Goal: Information Seeking & Learning: Learn about a topic

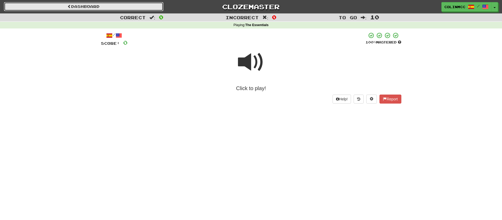
click at [76, 9] on link "Dashboard" at bounding box center [83, 6] width 159 height 9
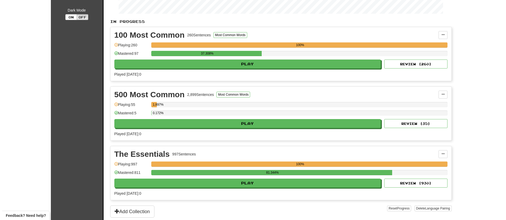
scroll to position [158, 0]
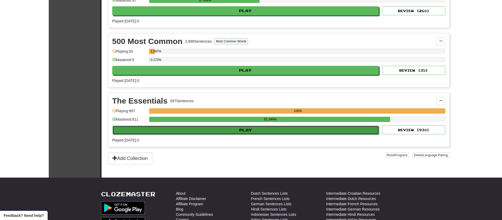
click at [163, 131] on button "Play" at bounding box center [245, 130] width 267 height 9
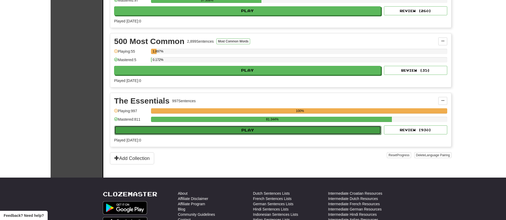
select select "**"
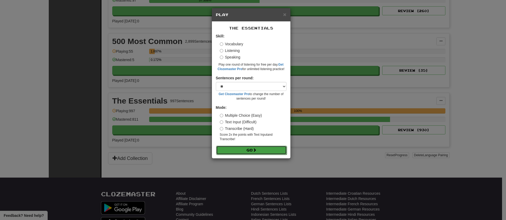
click at [238, 148] on button "Go" at bounding box center [251, 150] width 71 height 9
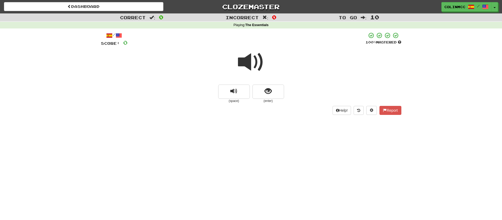
click at [251, 61] on span at bounding box center [251, 62] width 26 height 26
click at [243, 62] on span at bounding box center [251, 62] width 26 height 26
click at [266, 92] on span "show sentence" at bounding box center [267, 91] width 7 height 7
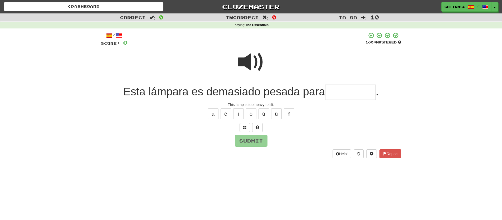
click at [343, 93] on input "text" at bounding box center [350, 93] width 51 height 16
click at [228, 111] on button "é" at bounding box center [225, 113] width 11 height 11
type input "**********"
click at [247, 144] on button "Submit" at bounding box center [251, 141] width 33 height 12
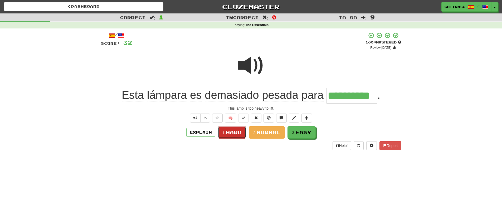
click at [235, 136] on button "1. Hard" at bounding box center [232, 132] width 28 height 12
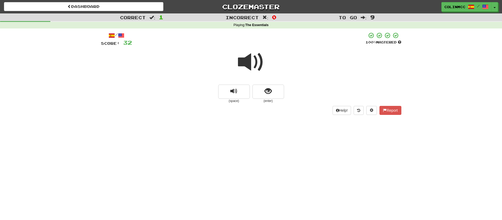
click at [252, 61] on span at bounding box center [251, 62] width 26 height 26
click at [279, 93] on button "show sentence" at bounding box center [268, 92] width 32 height 14
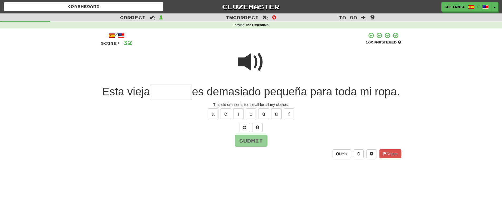
click at [248, 62] on span at bounding box center [251, 62] width 26 height 26
click at [246, 132] on button at bounding box center [244, 127] width 11 height 9
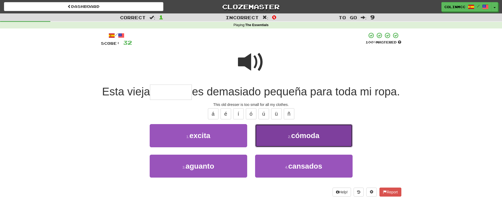
click at [305, 140] on span "cómoda" at bounding box center [305, 135] width 28 height 8
type input "******"
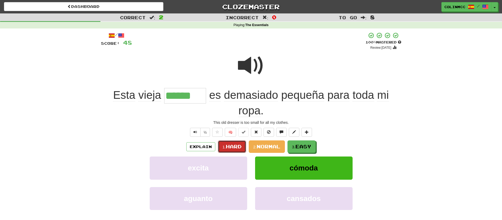
click at [226, 148] on span "Hard" at bounding box center [234, 147] width 16 height 6
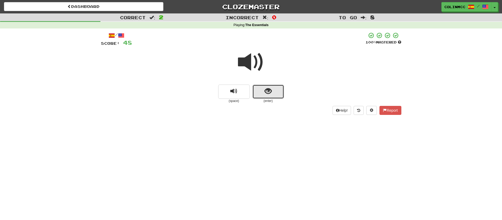
click at [263, 91] on button "show sentence" at bounding box center [268, 92] width 32 height 14
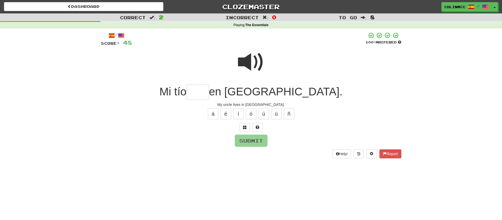
click at [209, 97] on input "text" at bounding box center [197, 93] width 22 height 16
type input "****"
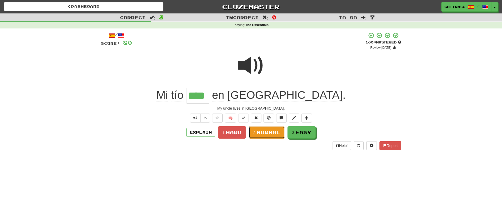
click at [257, 131] on span "Normal" at bounding box center [269, 132] width 24 height 6
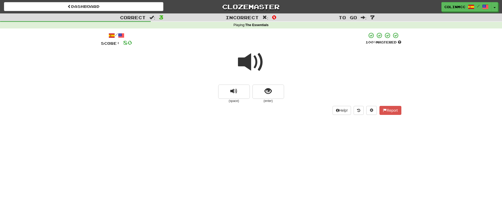
click at [259, 65] on span at bounding box center [251, 62] width 26 height 26
click at [262, 92] on button "show sentence" at bounding box center [268, 92] width 32 height 14
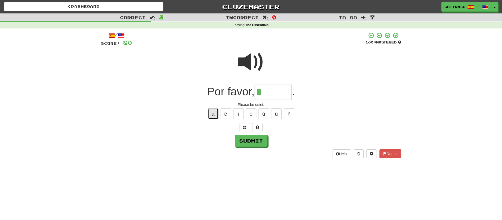
click at [215, 115] on button "á" at bounding box center [213, 113] width 11 height 11
click at [261, 125] on button at bounding box center [257, 127] width 11 height 9
type input "*******"
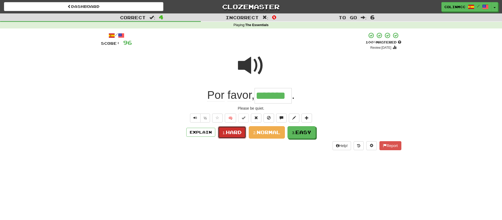
click at [232, 135] on span "Hard" at bounding box center [234, 132] width 16 height 6
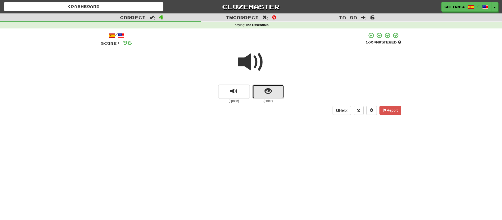
click at [261, 96] on button "show sentence" at bounding box center [268, 92] width 32 height 14
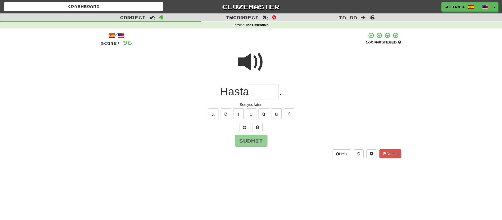
click at [258, 96] on input "text" at bounding box center [264, 93] width 30 height 16
type input "*****"
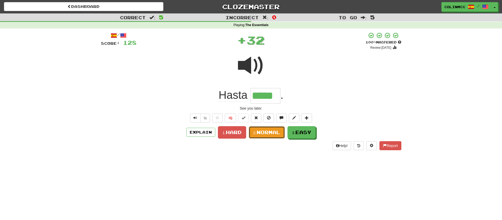
click at [257, 129] on button "2. Normal" at bounding box center [267, 132] width 36 height 12
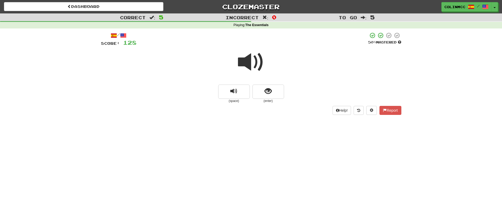
click at [249, 60] on span at bounding box center [251, 62] width 26 height 26
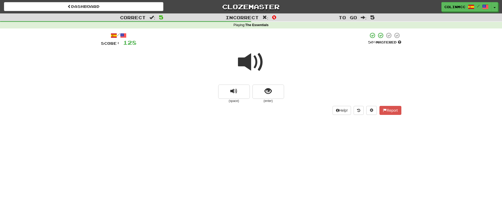
click at [249, 60] on span at bounding box center [251, 62] width 26 height 26
click at [268, 88] on span "show sentence" at bounding box center [267, 91] width 7 height 7
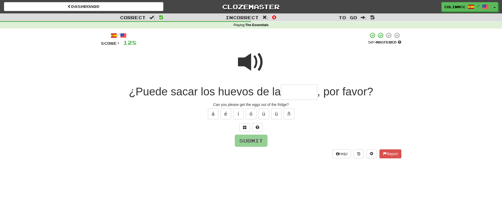
click at [307, 90] on input "text" at bounding box center [299, 93] width 36 height 16
type input "******"
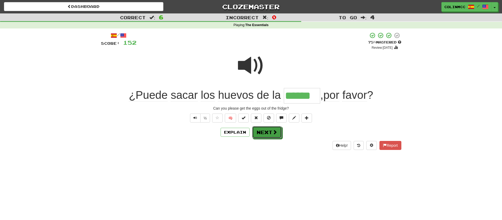
click at [259, 135] on button "Next" at bounding box center [267, 132] width 30 height 12
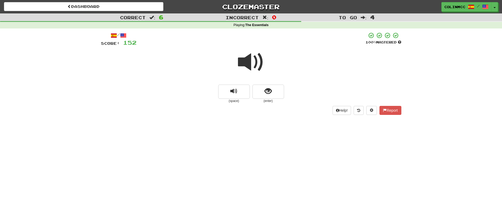
click at [248, 71] on span at bounding box center [251, 62] width 26 height 26
click at [248, 65] on span at bounding box center [251, 62] width 26 height 26
click at [250, 54] on span at bounding box center [251, 62] width 26 height 26
click at [264, 95] on button "show sentence" at bounding box center [268, 92] width 32 height 14
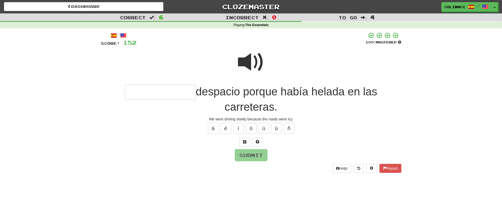
click at [255, 63] on span at bounding box center [251, 62] width 26 height 26
click at [247, 141] on button at bounding box center [244, 141] width 11 height 9
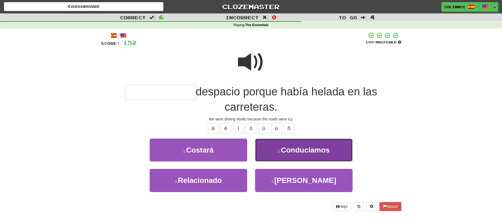
click at [286, 149] on span "Conducíamos" at bounding box center [305, 150] width 49 height 8
type input "**********"
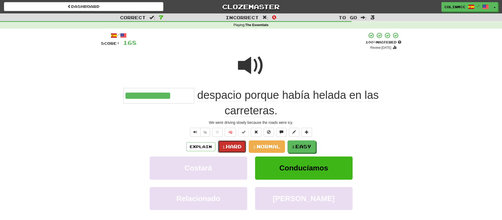
click at [231, 146] on span "Hard" at bounding box center [234, 147] width 16 height 6
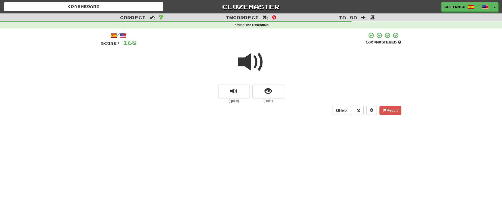
click at [250, 60] on span at bounding box center [251, 62] width 26 height 26
click at [248, 63] on span at bounding box center [251, 62] width 26 height 26
click at [283, 88] on button "show sentence" at bounding box center [268, 92] width 32 height 14
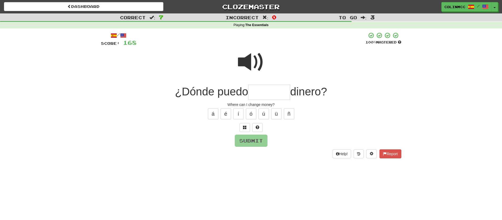
click at [269, 93] on input "text" at bounding box center [269, 93] width 42 height 16
type input "*******"
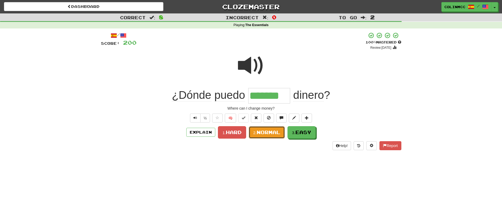
click at [260, 132] on span "Normal" at bounding box center [269, 132] width 24 height 6
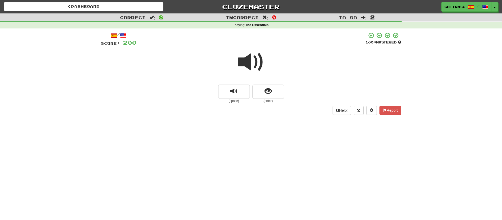
click at [250, 66] on span at bounding box center [251, 62] width 26 height 26
click at [266, 90] on span "show sentence" at bounding box center [267, 91] width 7 height 7
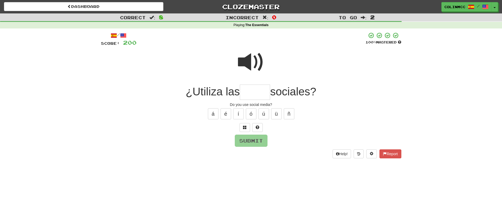
click at [251, 91] on input "text" at bounding box center [255, 93] width 30 height 16
type input "*****"
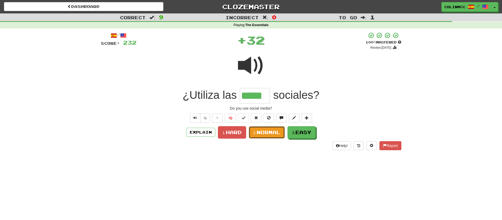
click at [258, 134] on span "Normal" at bounding box center [269, 132] width 24 height 6
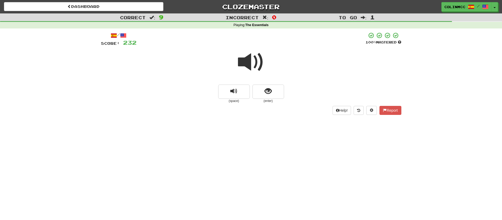
click at [254, 66] on span at bounding box center [251, 62] width 26 height 26
click at [254, 67] on span at bounding box center [251, 62] width 26 height 26
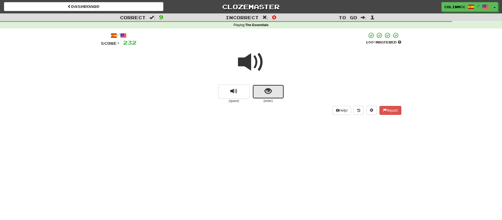
click at [266, 88] on span "show sentence" at bounding box center [267, 91] width 7 height 7
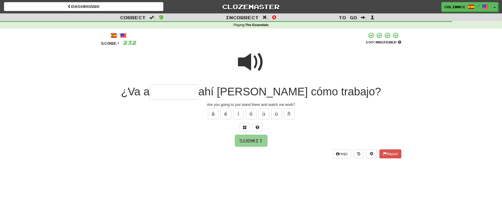
click at [198, 94] on input "text" at bounding box center [174, 93] width 49 height 16
click at [242, 126] on button at bounding box center [244, 127] width 11 height 9
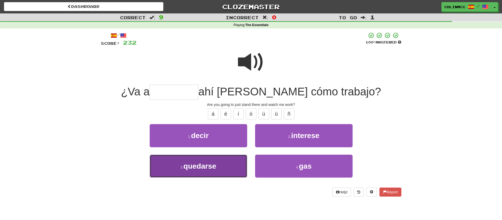
click at [229, 162] on button "3 . quedarse" at bounding box center [198, 166] width 97 height 23
type input "********"
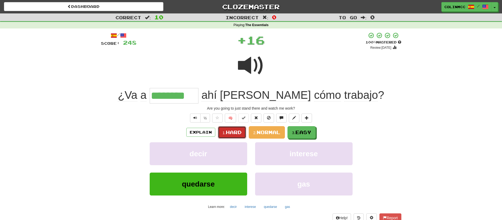
click at [238, 132] on span "Hard" at bounding box center [234, 132] width 16 height 6
